Goal: Task Accomplishment & Management: Manage account settings

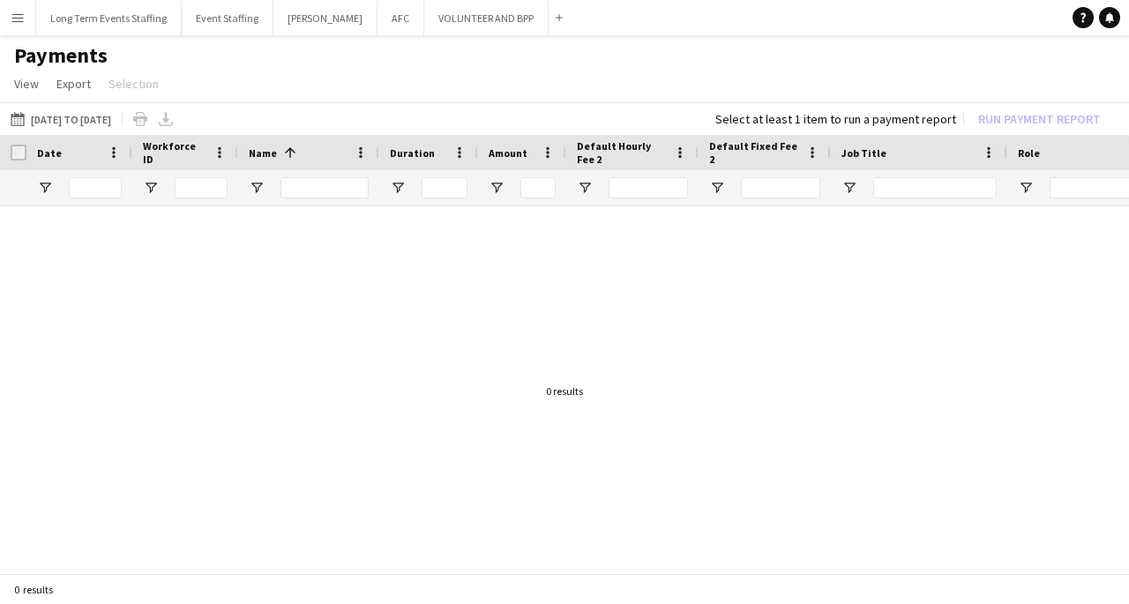
click at [18, 18] on app-icon "Menu" at bounding box center [18, 18] width 14 height 14
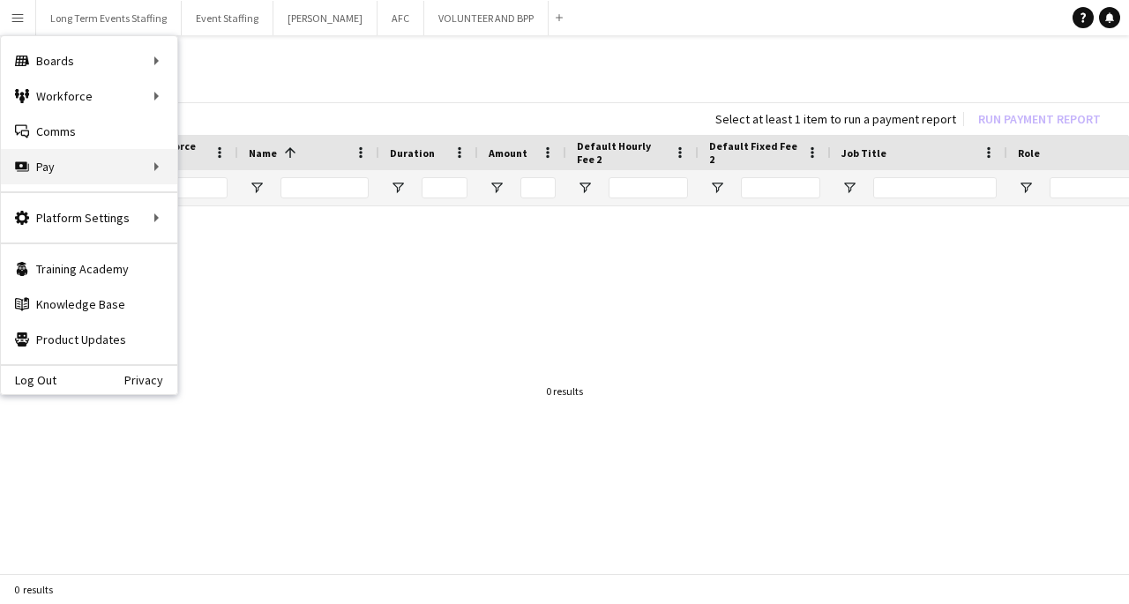
click at [124, 174] on div "Pay Pay" at bounding box center [89, 166] width 176 height 35
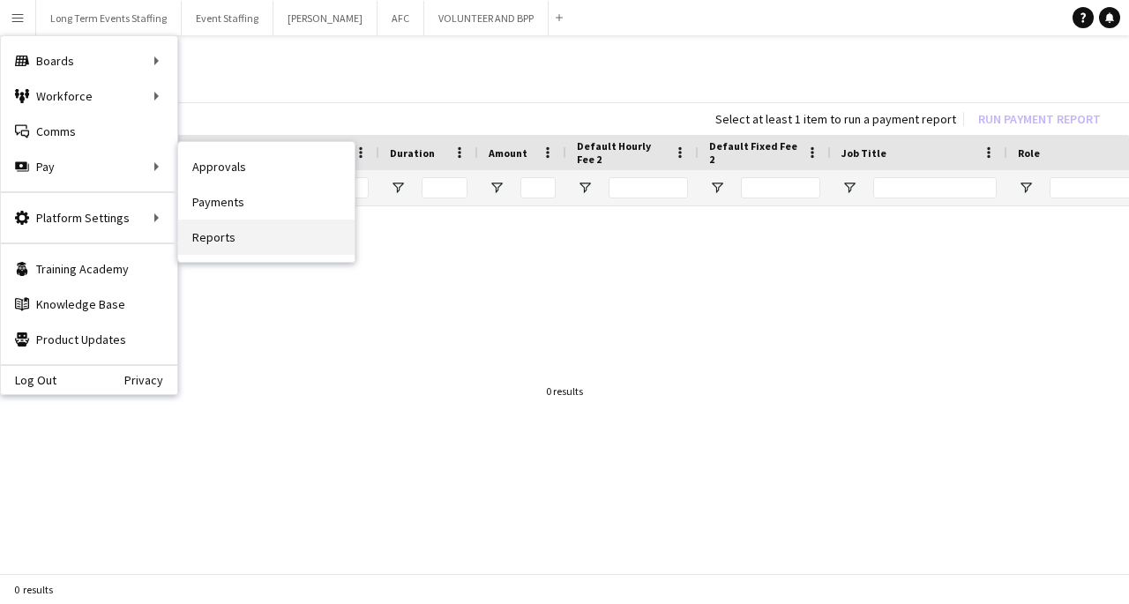
click at [259, 251] on link "Reports" at bounding box center [266, 237] width 176 height 35
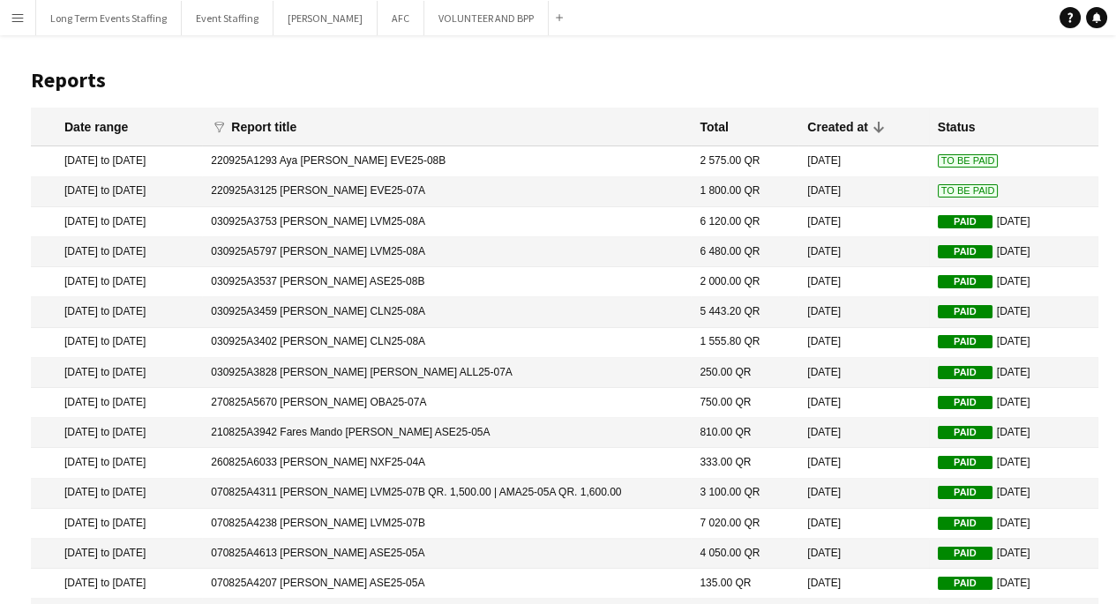
click at [938, 157] on span "To Be Paid" at bounding box center [968, 160] width 61 height 13
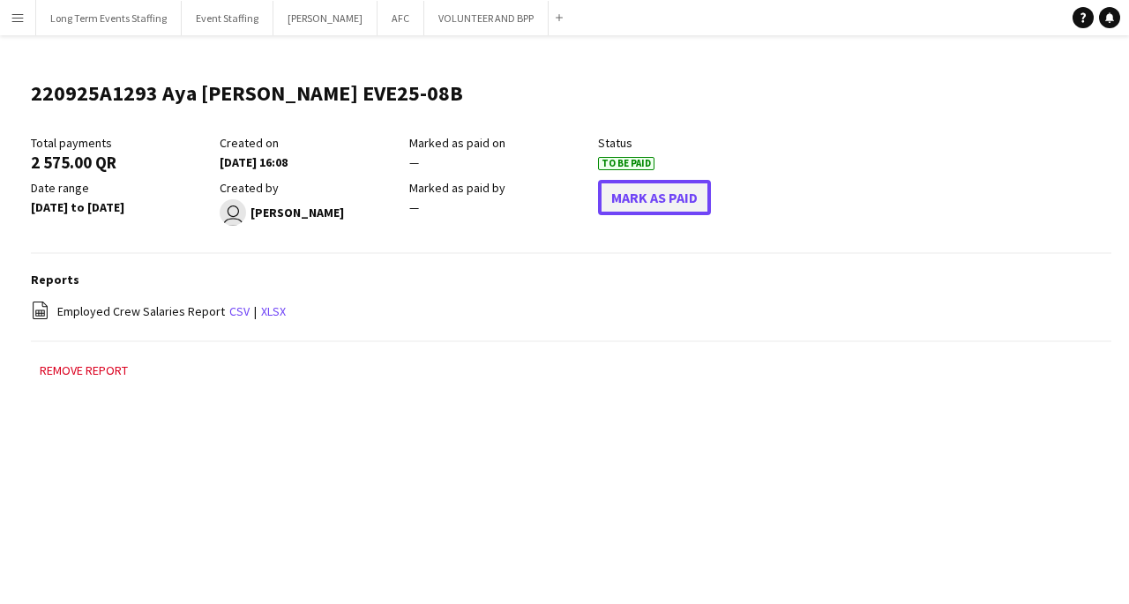
click at [680, 205] on button "Mark As Paid" at bounding box center [654, 197] width 113 height 35
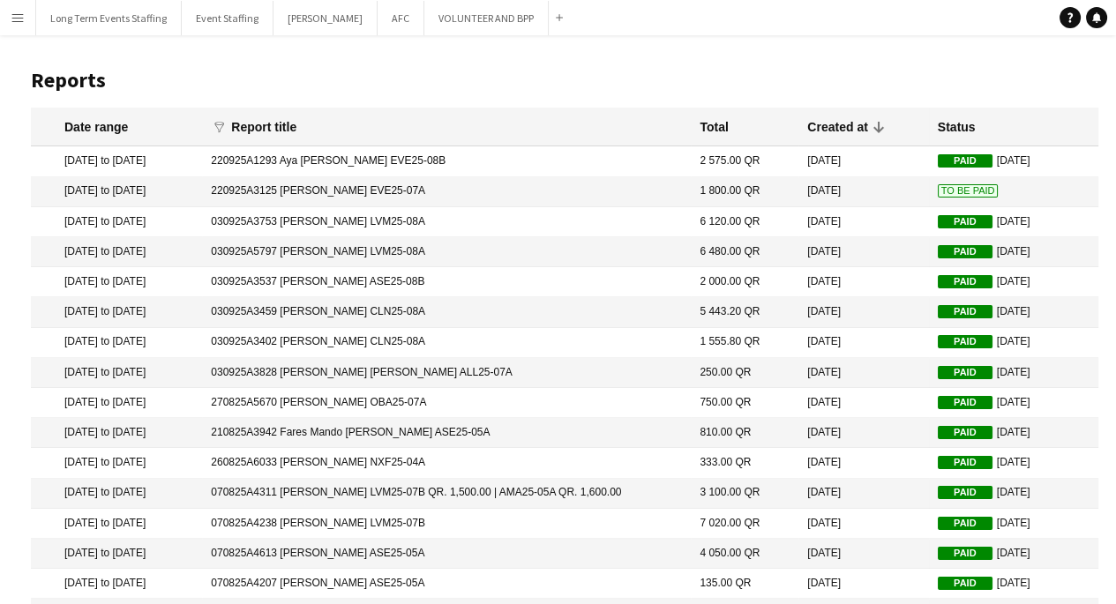
click at [945, 193] on span "To Be Paid" at bounding box center [968, 190] width 61 height 13
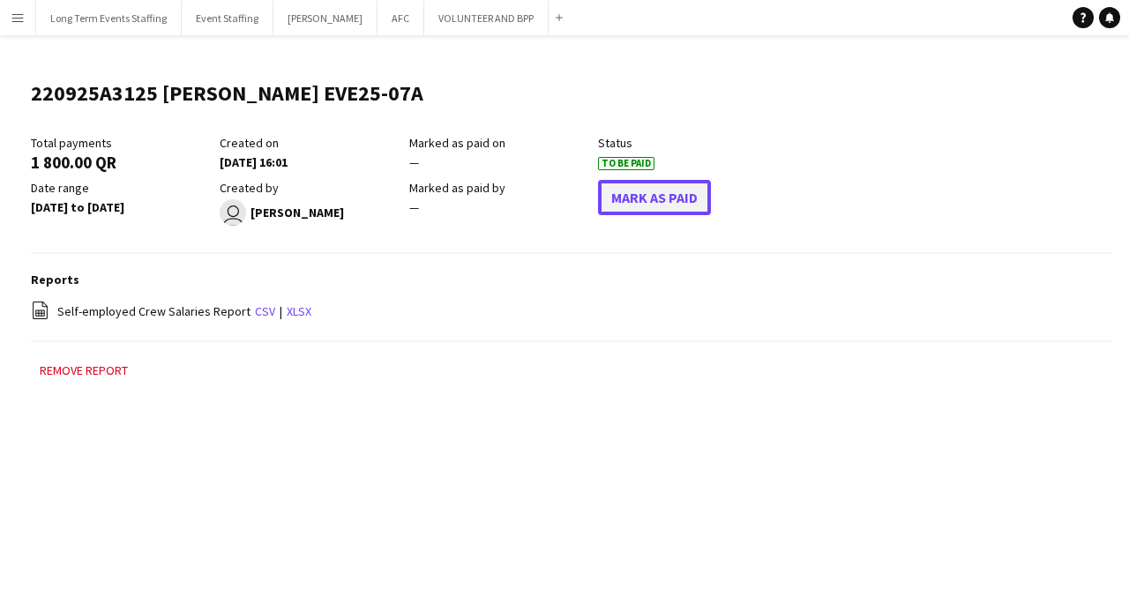
click at [684, 194] on button "Mark As Paid" at bounding box center [654, 197] width 113 height 35
